Goal: Information Seeking & Learning: Learn about a topic

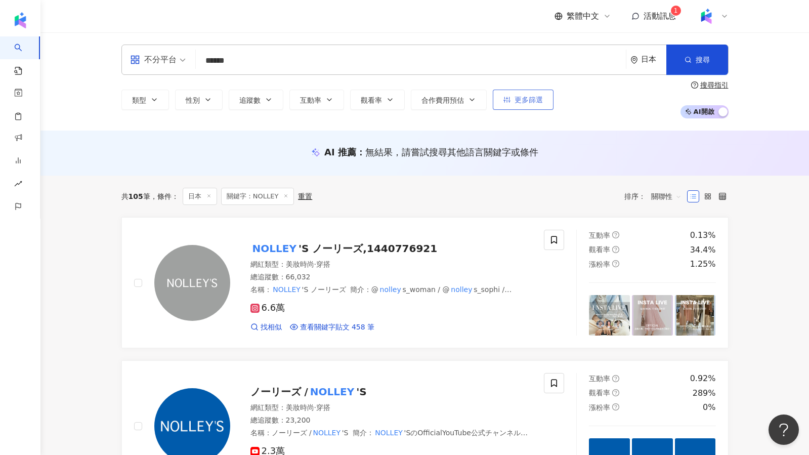
click at [524, 104] on button "更多篩選" at bounding box center [523, 100] width 61 height 20
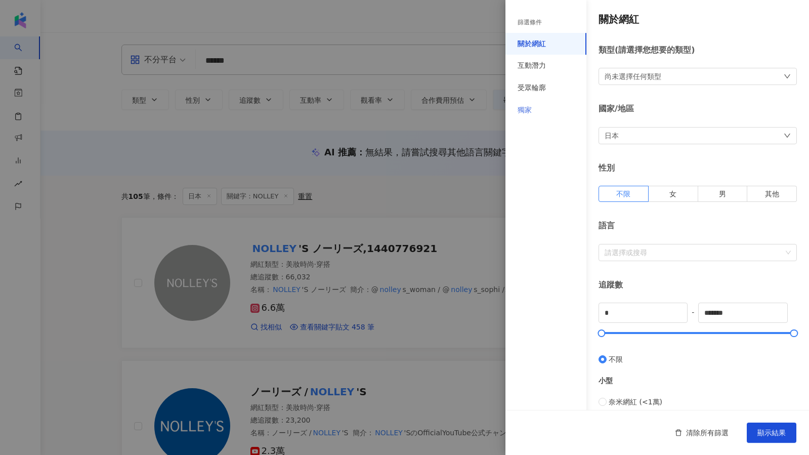
click at [532, 105] on div "獨家" at bounding box center [546, 110] width 81 height 22
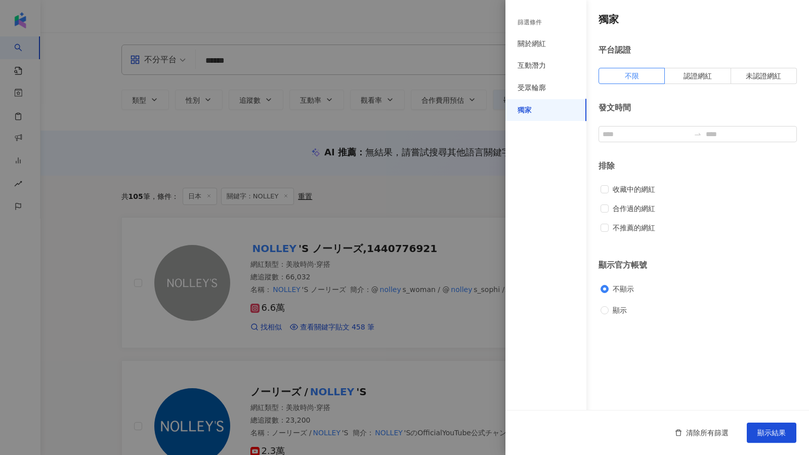
click at [615, 317] on div "獨家 平台認證 不限 認證網紅 未認證網紅 發文時間 排除 收藏中的網紅 合作過的網紅 不推薦的網紅 顯示官方帳號 不顯示 顯示" at bounding box center [658, 164] width 304 height 328
click at [616, 314] on span "顯示" at bounding box center [620, 310] width 22 height 11
click at [621, 291] on span "不顯示" at bounding box center [623, 288] width 29 height 11
click at [614, 307] on span "顯示" at bounding box center [620, 310] width 22 height 11
click at [778, 435] on span "顯示結果" at bounding box center [772, 433] width 28 height 8
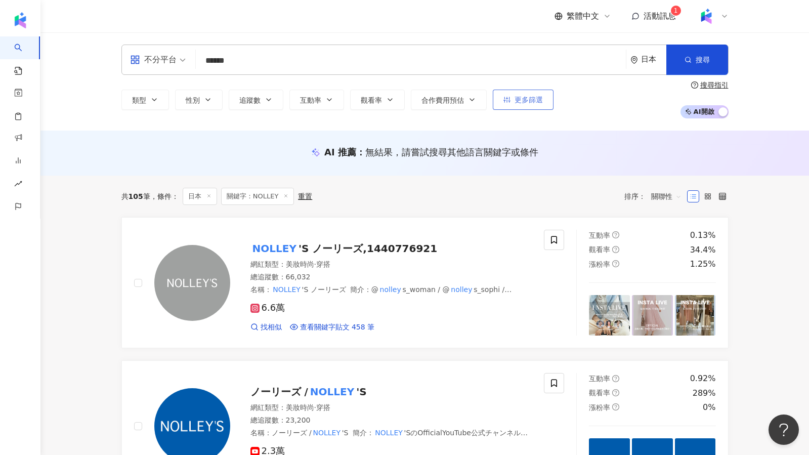
click at [530, 97] on span "更多篩選" at bounding box center [529, 100] width 28 height 8
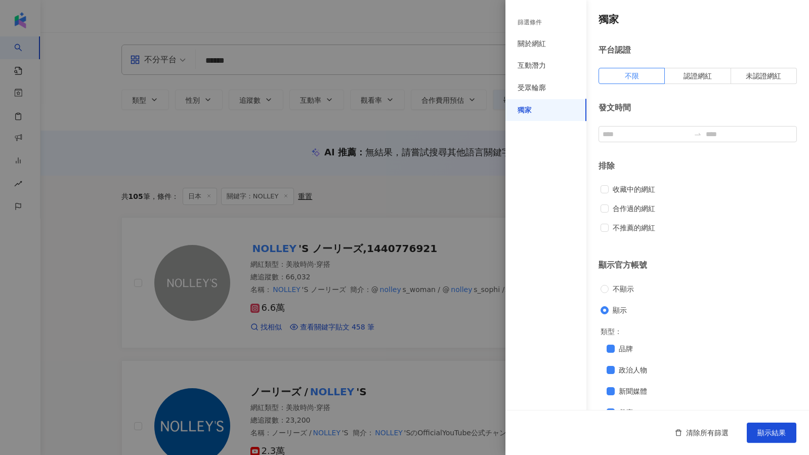
click at [615, 298] on div "不顯示 顯示" at bounding box center [698, 299] width 194 height 32
click at [615, 294] on span "不顯示" at bounding box center [623, 288] width 29 height 11
click at [772, 433] on span "顯示結果" at bounding box center [772, 433] width 28 height 8
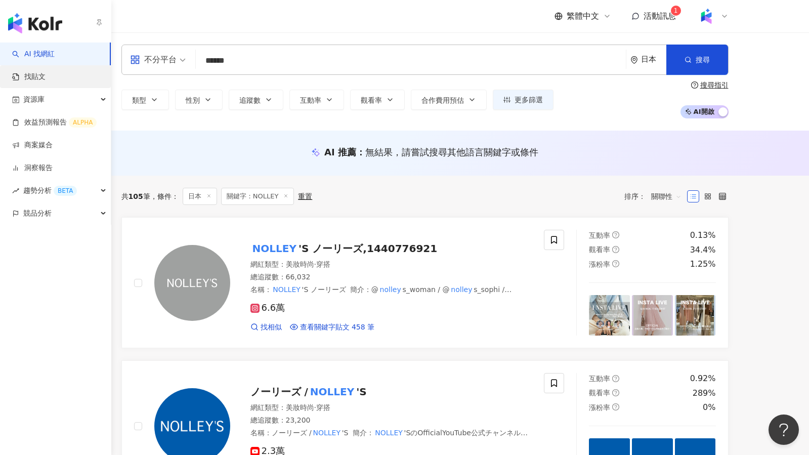
click at [27, 74] on link "找貼文" at bounding box center [28, 77] width 33 height 10
